Goal: Transaction & Acquisition: Download file/media

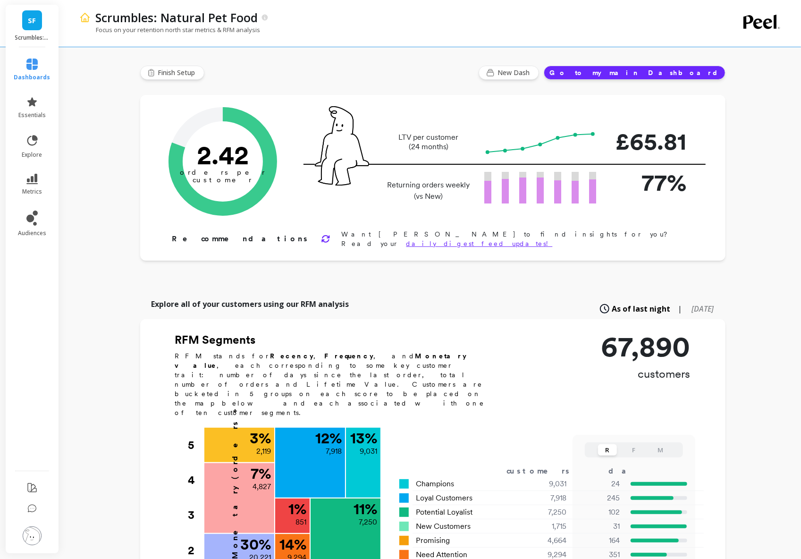
drag, startPoint x: 125, startPoint y: 141, endPoint x: 85, endPoint y: 164, distance: 45.8
click at [125, 141] on div "Scrumbles: Natural Pet Food Focus on your retention north star metrics & RFM an…" at bounding box center [432, 509] width 737 height 1019
click at [39, 187] on link "metrics" at bounding box center [32, 185] width 36 height 22
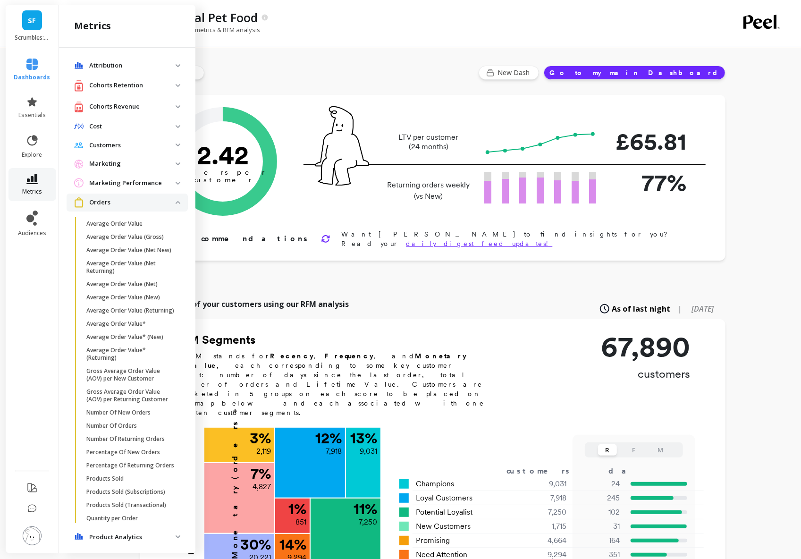
scroll to position [520, 0]
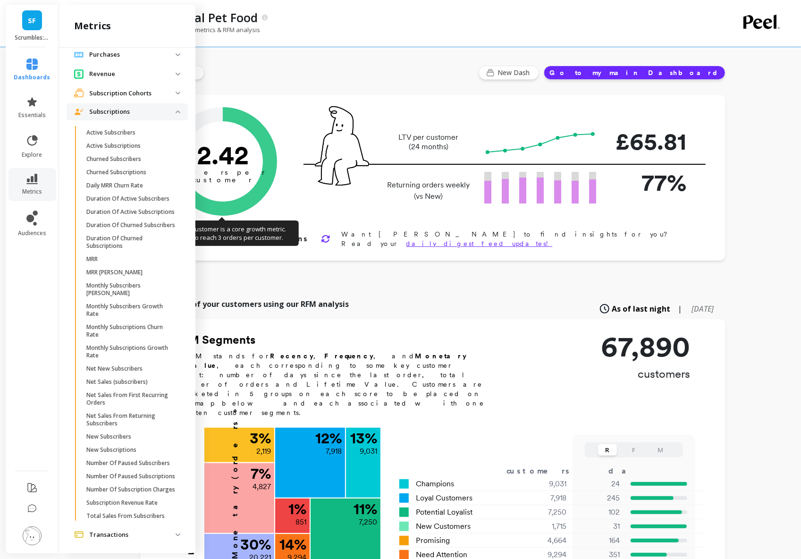
click at [164, 114] on p "Subscriptions" at bounding box center [132, 111] width 86 height 9
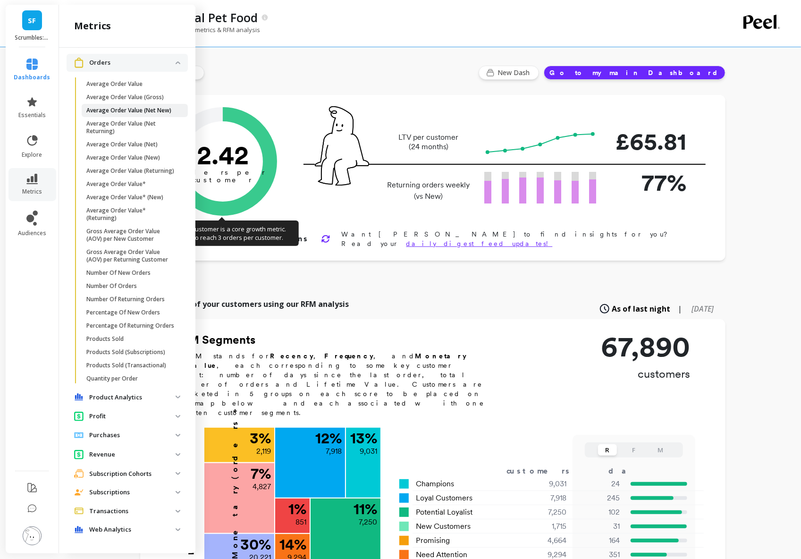
scroll to position [140, 0]
click at [33, 141] on icon at bounding box center [31, 140] width 13 height 13
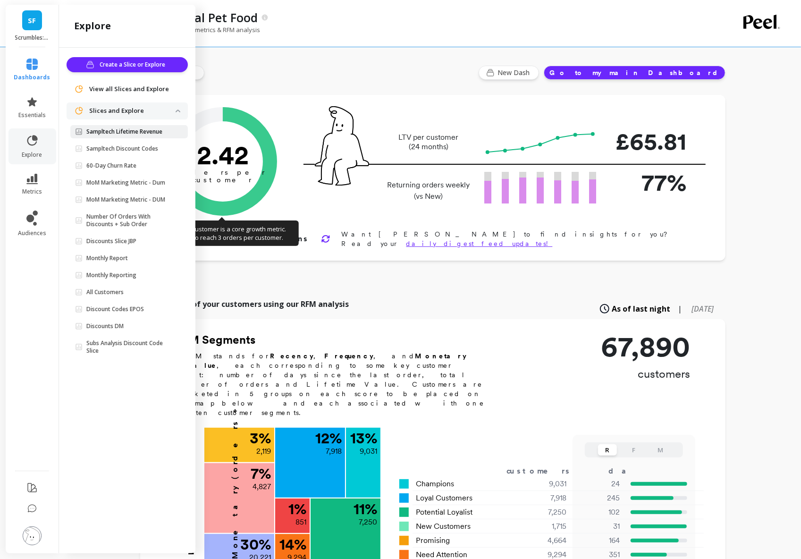
scroll to position [0, 0]
click at [108, 88] on span "View all Slices and Explore" at bounding box center [129, 89] width 80 height 9
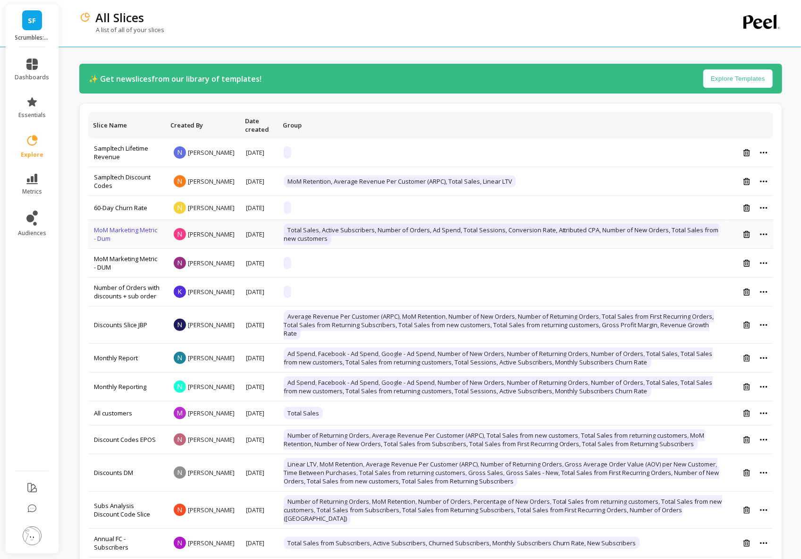
click at [118, 238] on link "MoM Marketing Metric - Dum" at bounding box center [125, 234] width 63 height 17
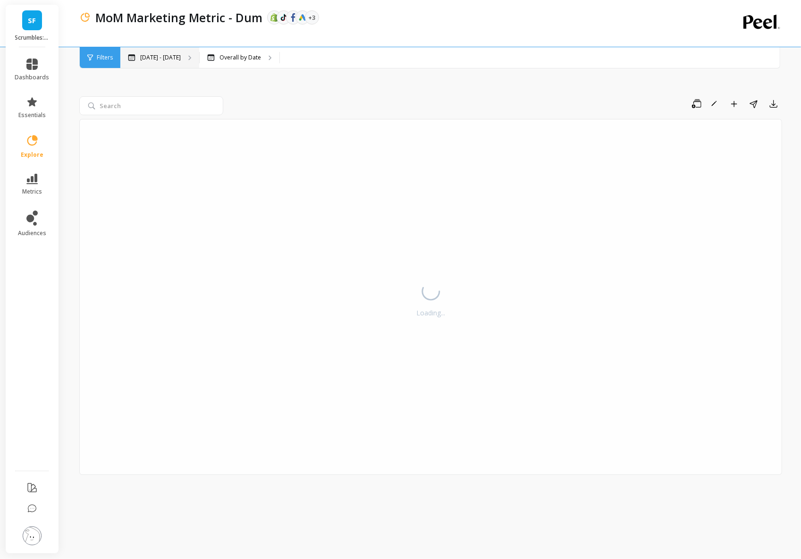
click at [153, 55] on p "[DATE] - [DATE]" at bounding box center [160, 58] width 41 height 8
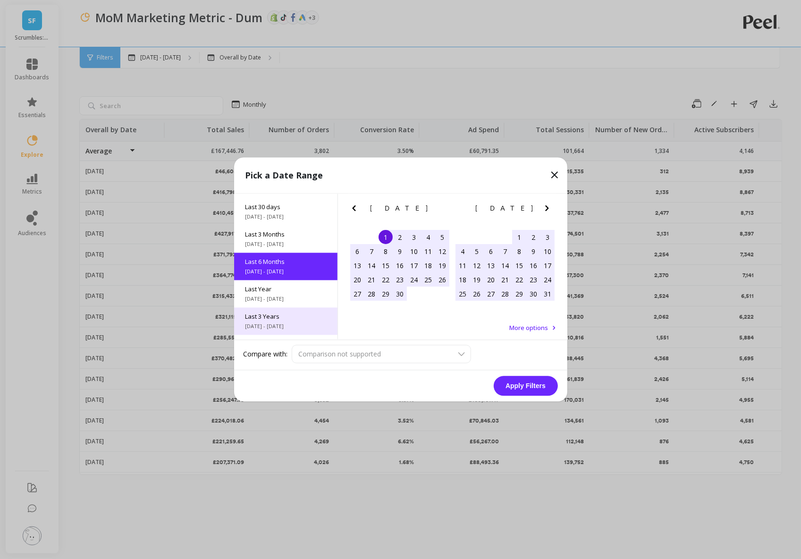
scroll to position [46, 0]
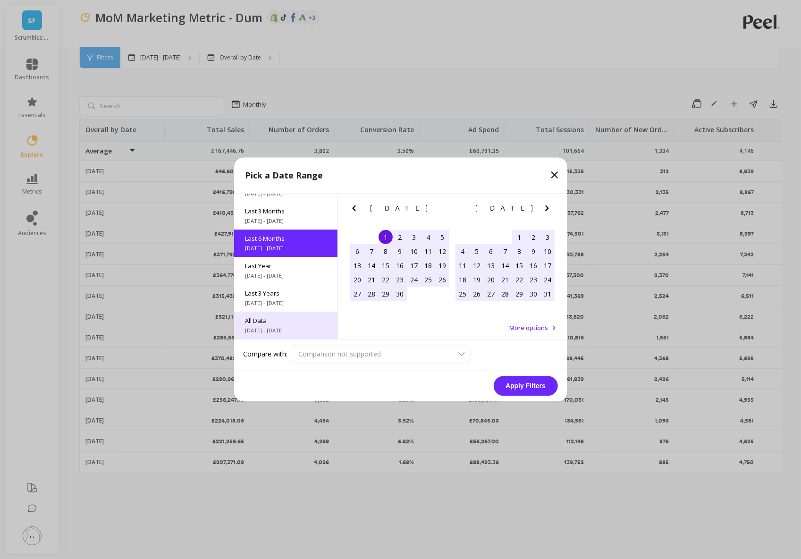
click at [290, 322] on span "All Data" at bounding box center [286, 321] width 81 height 8
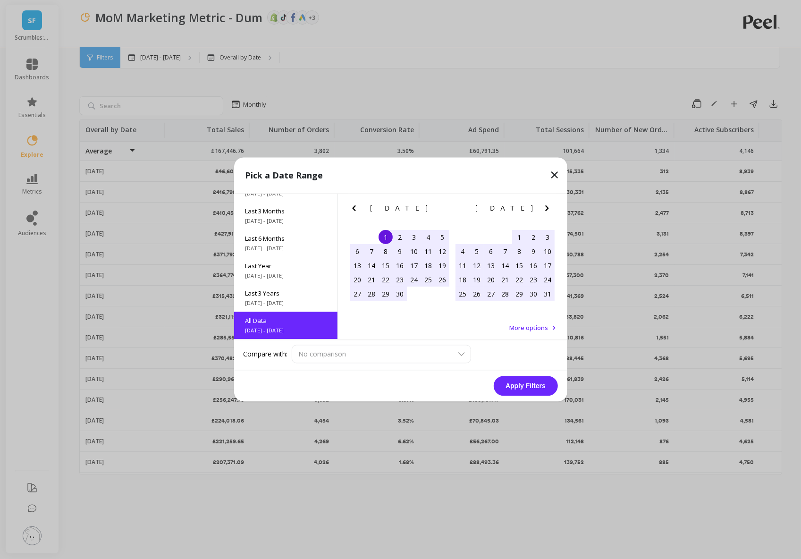
click at [522, 387] on button "Apply Filters" at bounding box center [526, 386] width 64 height 20
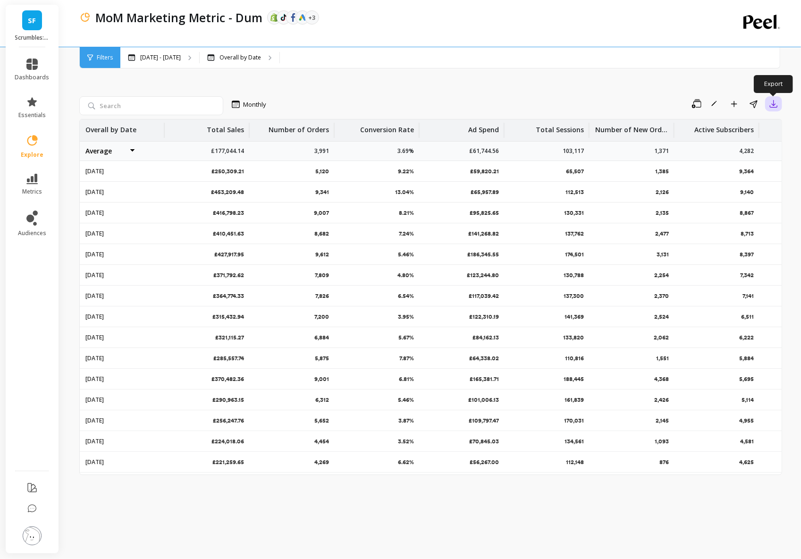
click at [776, 102] on icon "button" at bounding box center [773, 103] width 9 height 9
click at [750, 129] on button "CSV" at bounding box center [740, 129] width 84 height 17
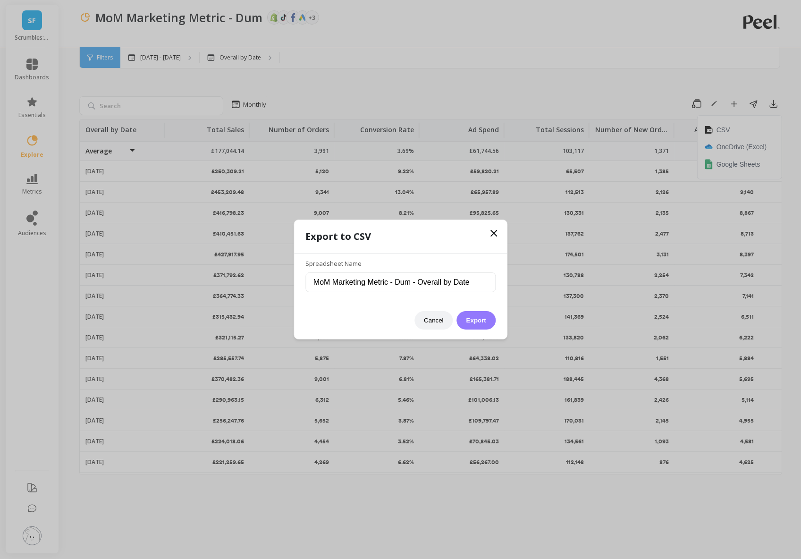
click at [485, 324] on button "Export" at bounding box center [476, 320] width 39 height 18
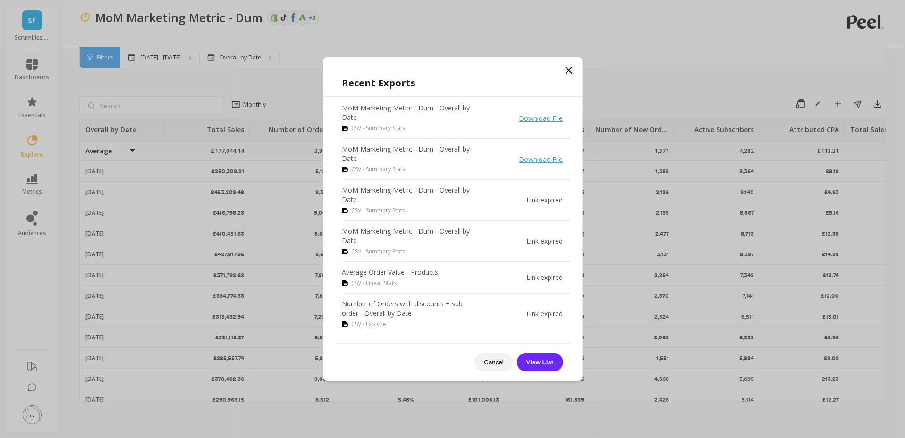
click at [568, 67] on icon at bounding box center [568, 70] width 11 height 11
